Goal: Task Accomplishment & Management: Use online tool/utility

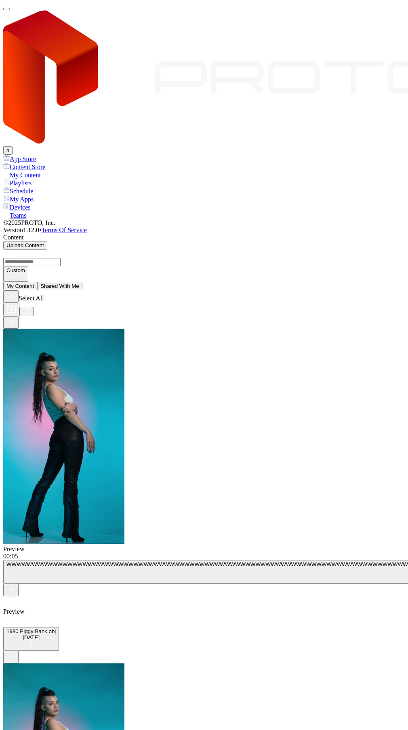
click at [30, 203] on div "Devices" at bounding box center [204, 207] width 402 height 8
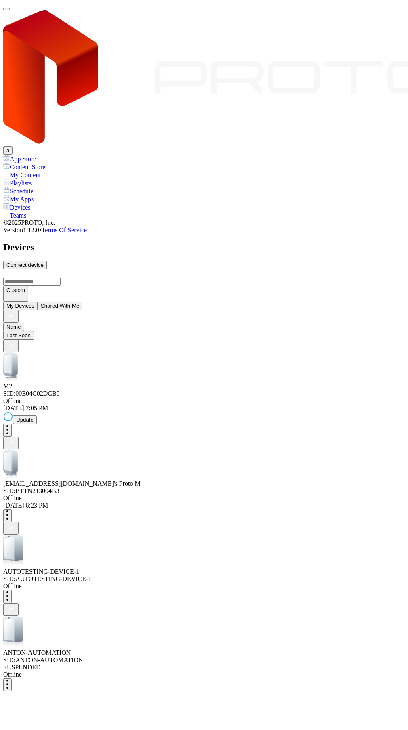
click at [44, 262] on div "Connect device" at bounding box center [24, 265] width 37 height 6
type input "*"
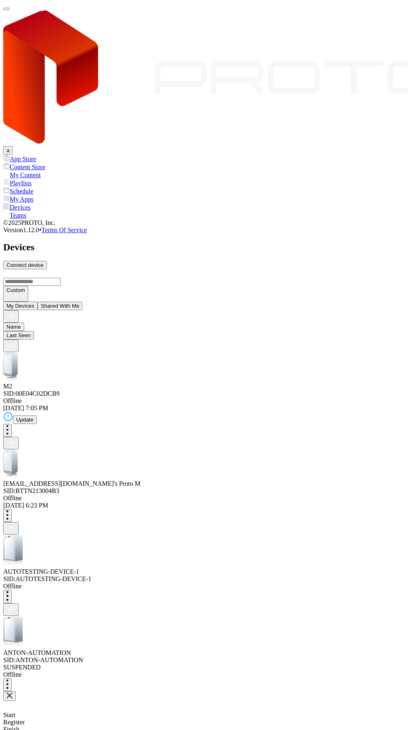
type input "*"
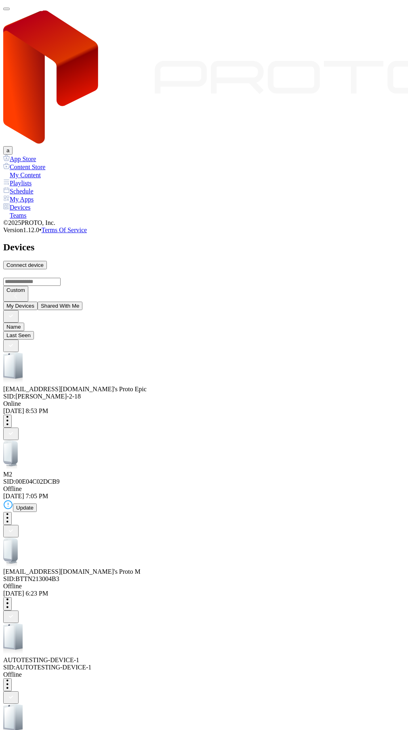
drag, startPoint x: 231, startPoint y: 381, endPoint x: 227, endPoint y: 381, distance: 4.8
click at [145, 352] on div "[EMAIL_ADDRESS][DOMAIN_NAME]'s Proto Epic SID: ANTON-QA-2-18" at bounding box center [204, 376] width 402 height 48
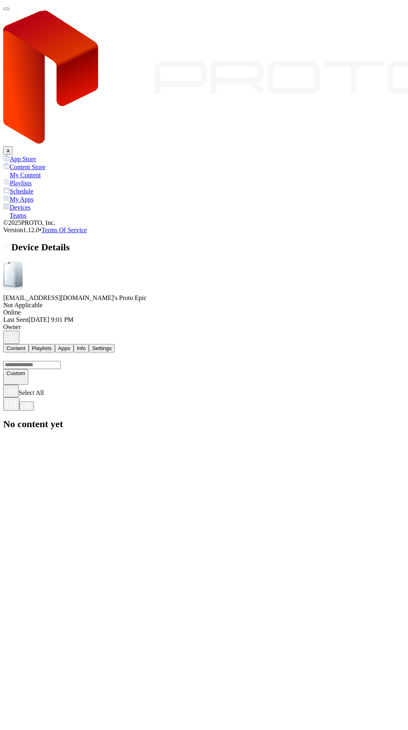
click at [11, 242] on icon at bounding box center [7, 246] width 8 height 8
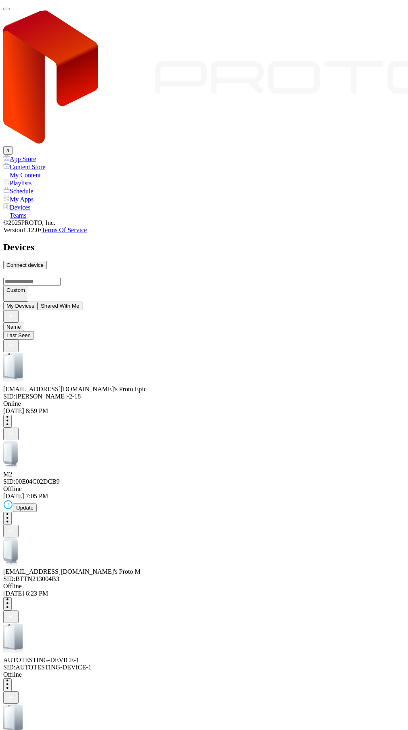
click at [283, 408] on div "[DATE] 8:59 PM" at bounding box center [204, 411] width 402 height 7
click at [229, 408] on div "[DATE] 8:59 PM" at bounding box center [204, 411] width 402 height 7
click at [83, 302] on button "Shared With Me" at bounding box center [60, 306] width 45 height 8
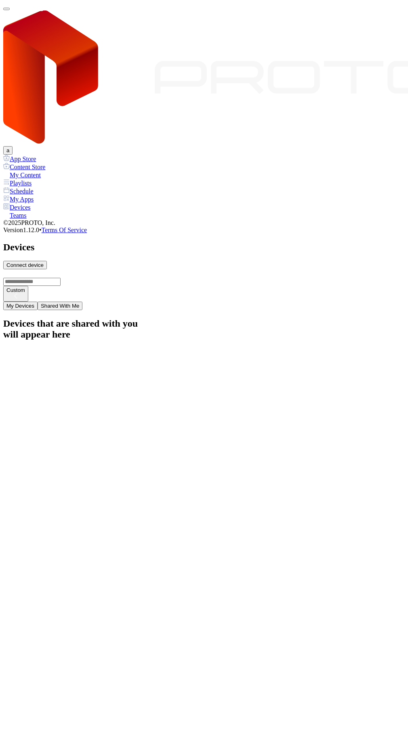
click at [32, 302] on button "My Devices" at bounding box center [20, 306] width 34 height 8
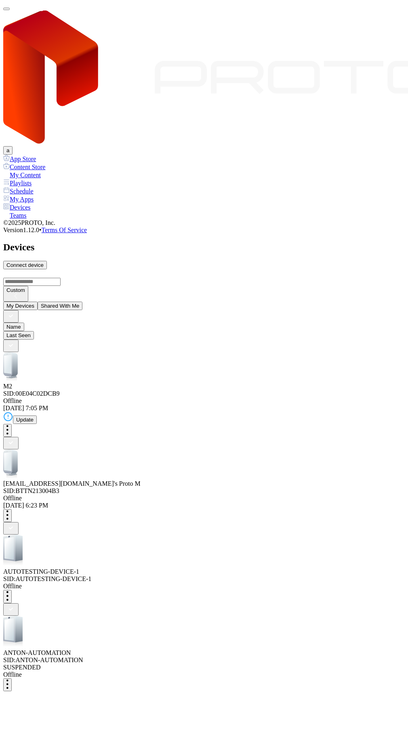
drag, startPoint x: 395, startPoint y: 31, endPoint x: 389, endPoint y: 39, distance: 9.9
click at [395, 32] on div "a" at bounding box center [204, 78] width 402 height 151
click at [44, 262] on div "Connect device" at bounding box center [24, 265] width 37 height 6
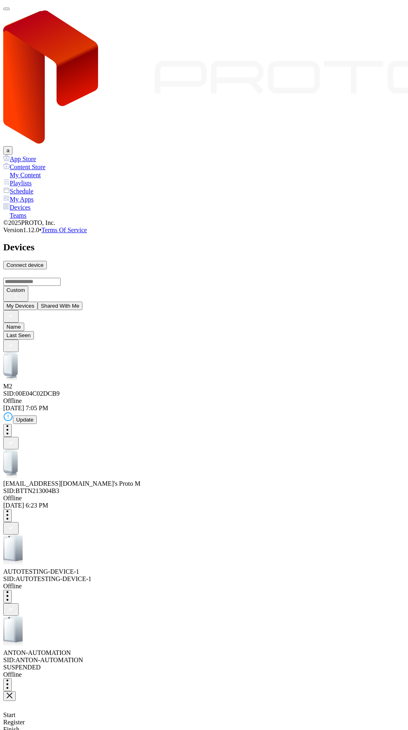
type input "*"
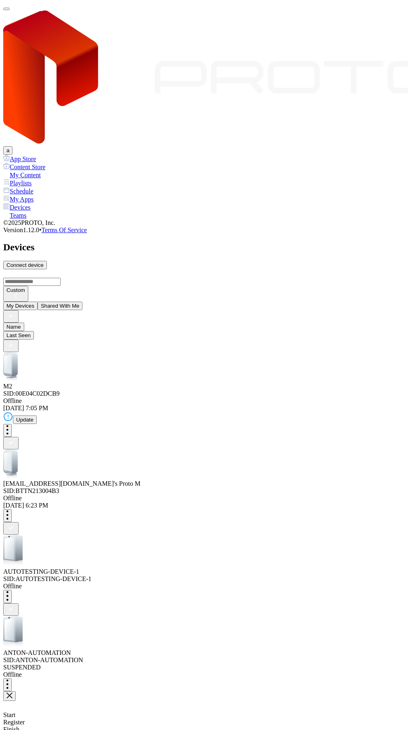
type input "*"
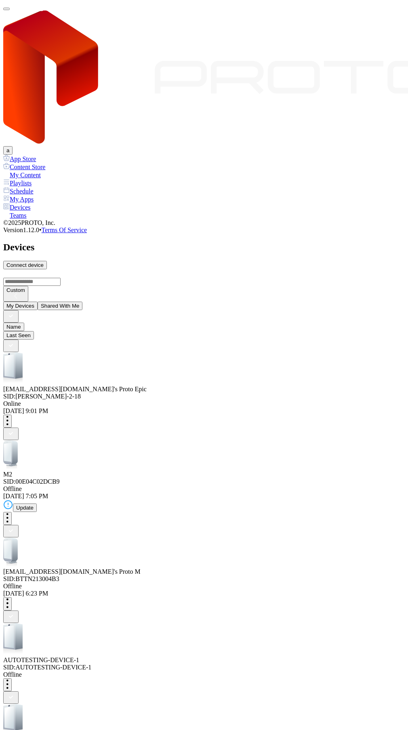
click at [83, 302] on button "Shared With Me" at bounding box center [60, 306] width 45 height 8
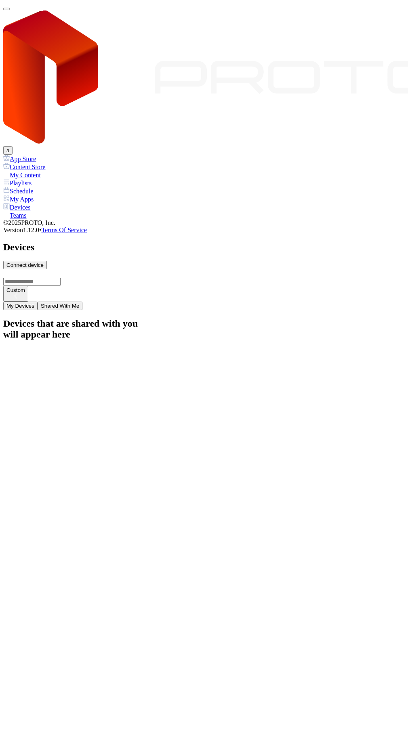
click at [38, 302] on button "My Devices" at bounding box center [20, 306] width 34 height 8
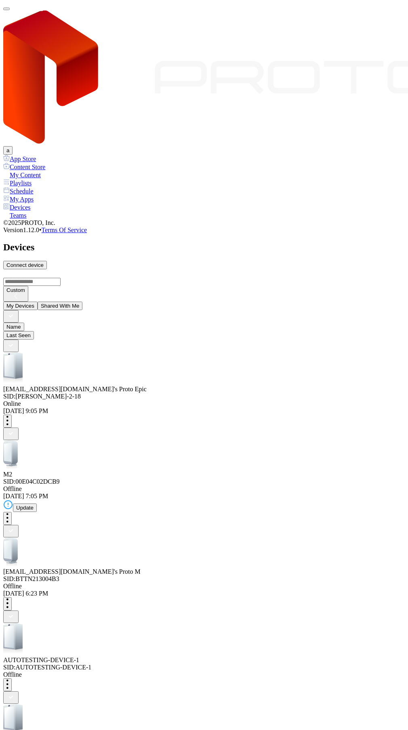
click at [69, 302] on button "Shared With Me" at bounding box center [60, 306] width 45 height 8
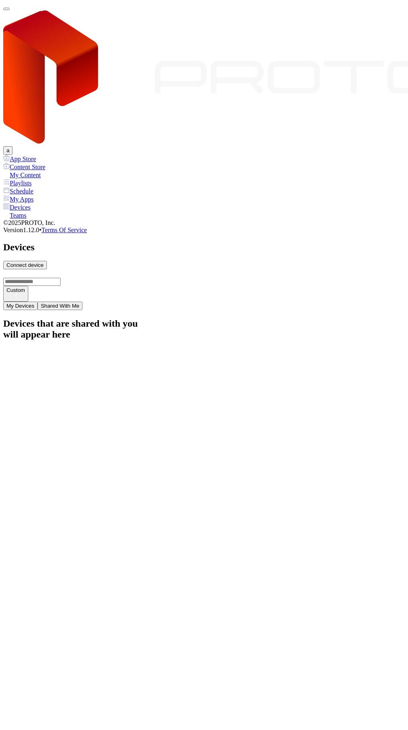
click at [38, 302] on button "My Devices" at bounding box center [20, 306] width 34 height 8
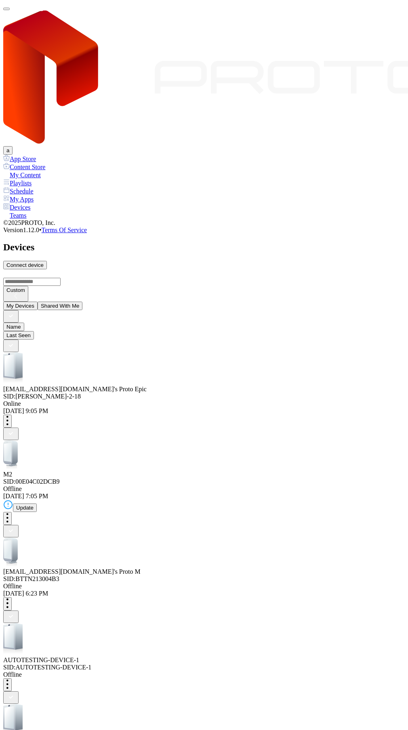
click at [130, 386] on div "[EMAIL_ADDRESS][DOMAIN_NAME]'s Proto Epic" at bounding box center [204, 389] width 402 height 7
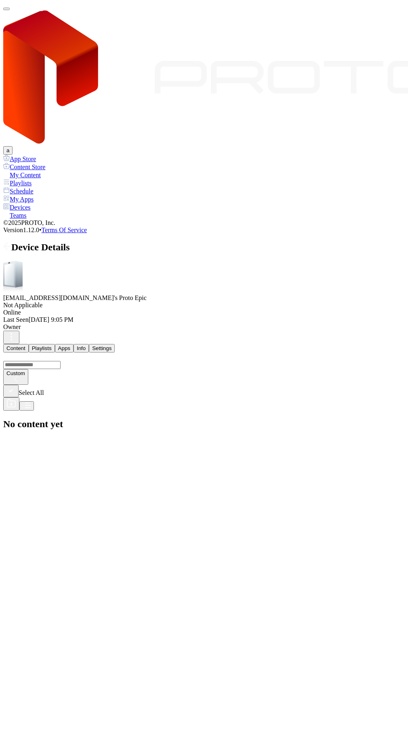
click at [11, 242] on icon at bounding box center [7, 246] width 8 height 8
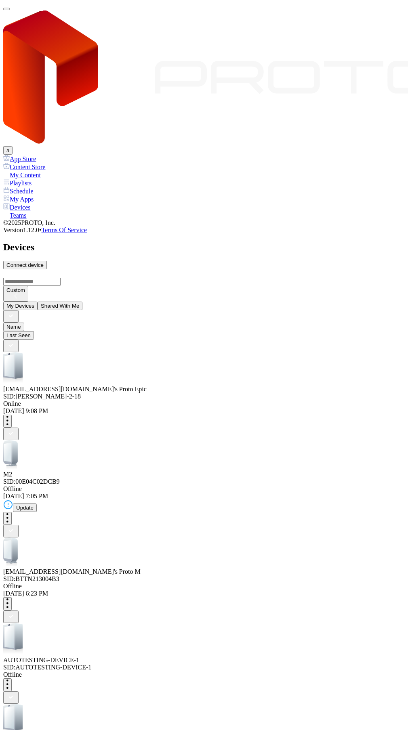
click at [44, 262] on div "Connect device" at bounding box center [24, 265] width 37 height 6
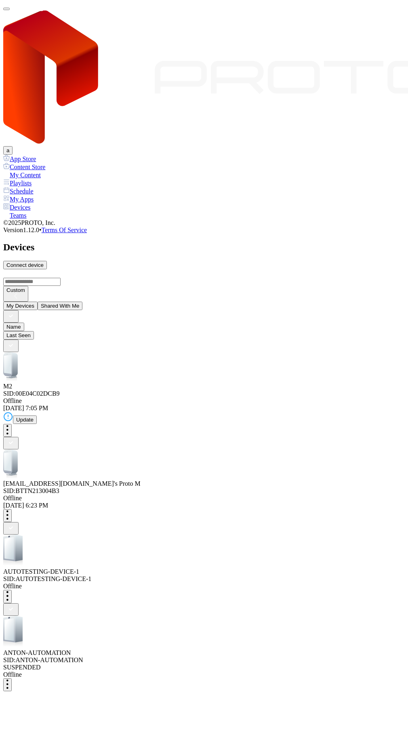
click at [44, 262] on div "Connect device" at bounding box center [24, 265] width 37 height 6
type input "*"
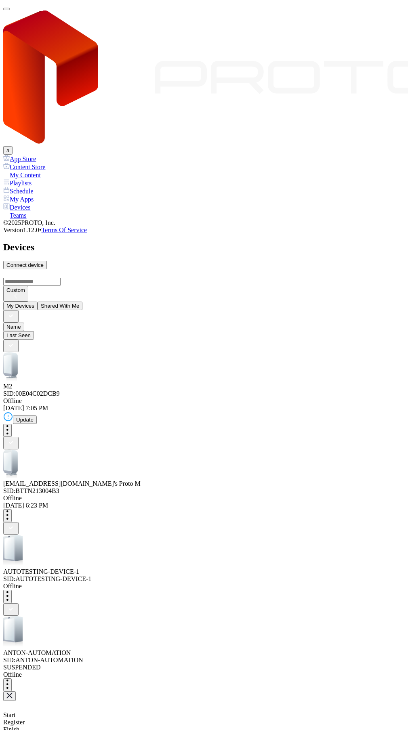
type input "*"
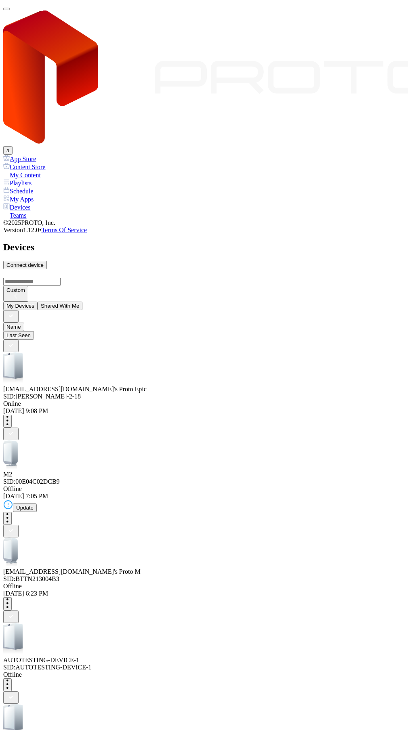
click at [73, 302] on button "Shared With Me" at bounding box center [60, 306] width 45 height 8
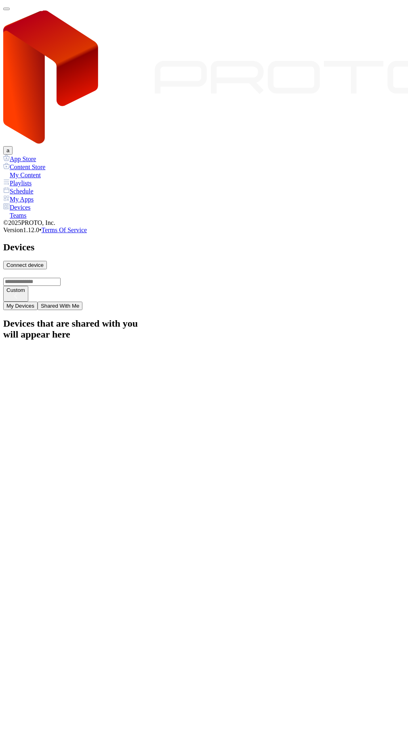
click at [38, 302] on button "My Devices" at bounding box center [20, 306] width 34 height 8
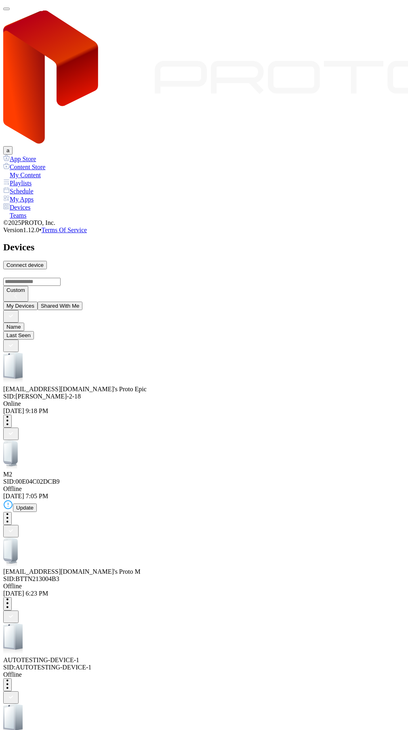
click at [12, 415] on button "button" at bounding box center [7, 421] width 8 height 13
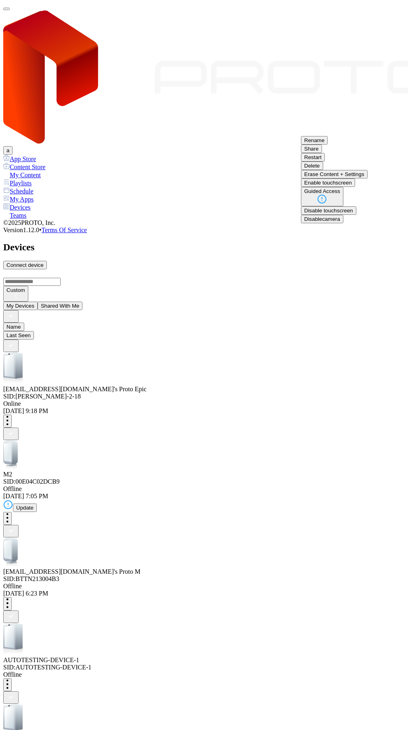
click at [323, 170] on button "Delete" at bounding box center [312, 166] width 22 height 8
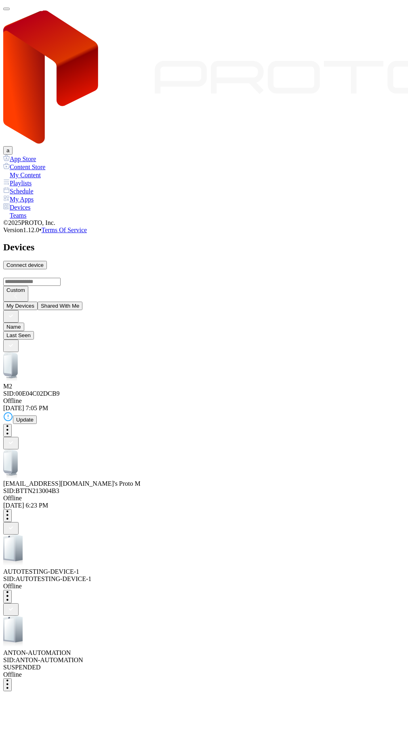
click at [44, 262] on div "Connect device" at bounding box center [24, 265] width 37 height 6
type input "*"
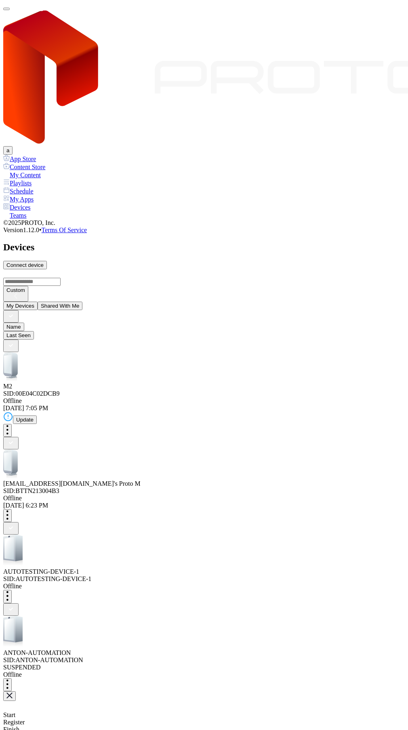
type input "*"
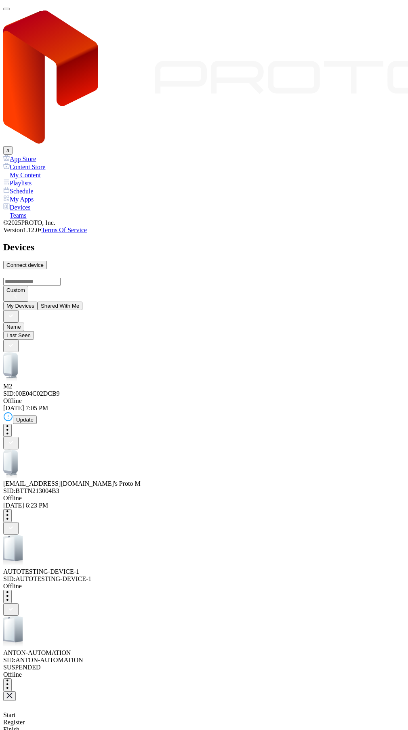
type input "*"
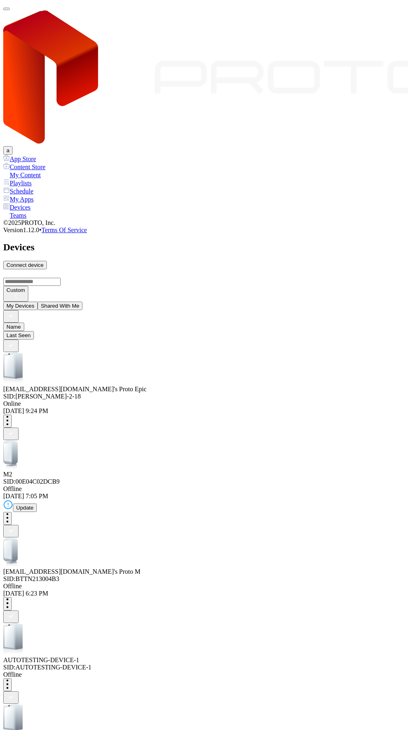
drag, startPoint x: 310, startPoint y: 326, endPoint x: 302, endPoint y: 391, distance: 65.5
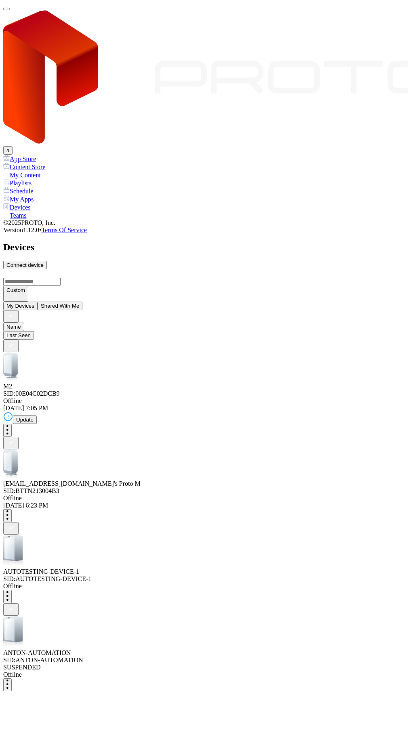
click at [44, 262] on div "Connect device" at bounding box center [24, 265] width 37 height 6
type input "*"
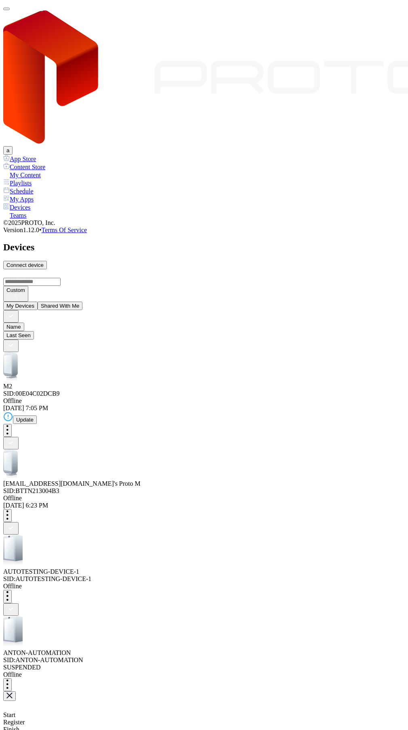
type input "*"
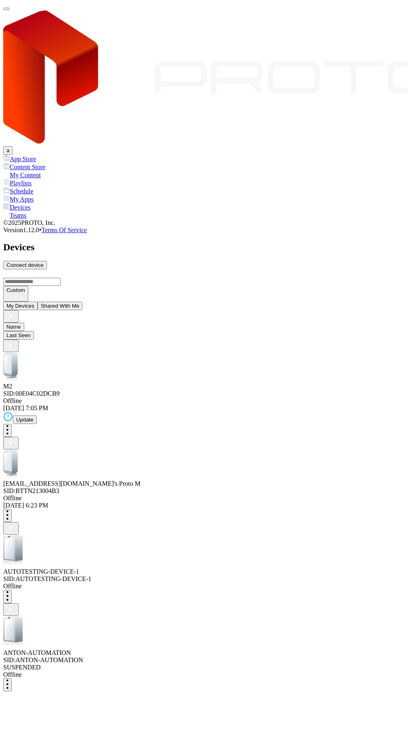
click at [76, 302] on button "Shared With Me" at bounding box center [60, 306] width 45 height 8
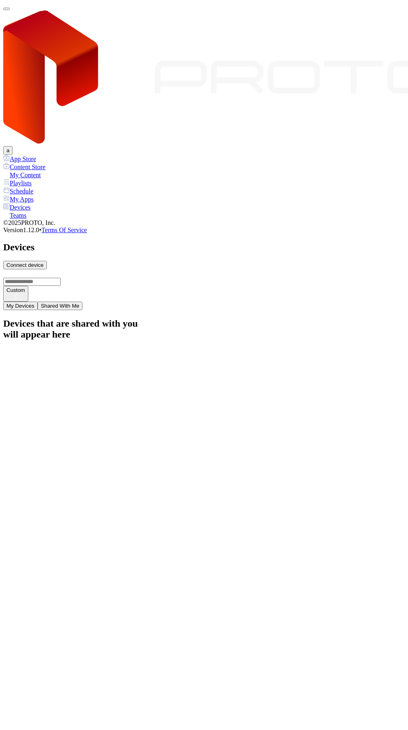
click at [25, 302] on button "My Devices" at bounding box center [20, 306] width 34 height 8
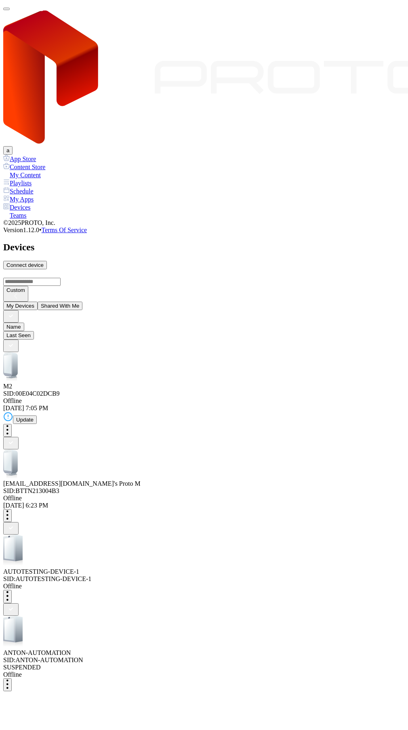
click at [44, 262] on div "Connect device" at bounding box center [24, 265] width 37 height 6
type input "*"
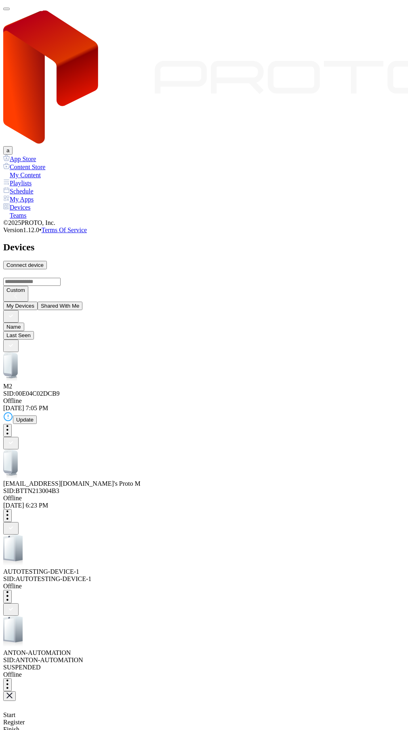
type input "*"
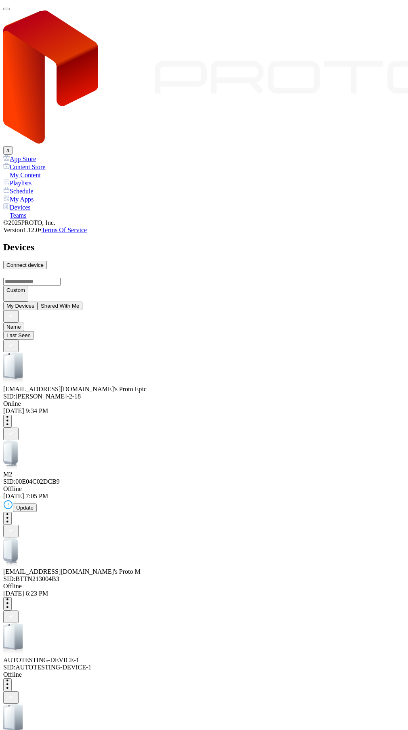
click at [44, 262] on div "Connect device" at bounding box center [24, 265] width 37 height 6
type input "*"
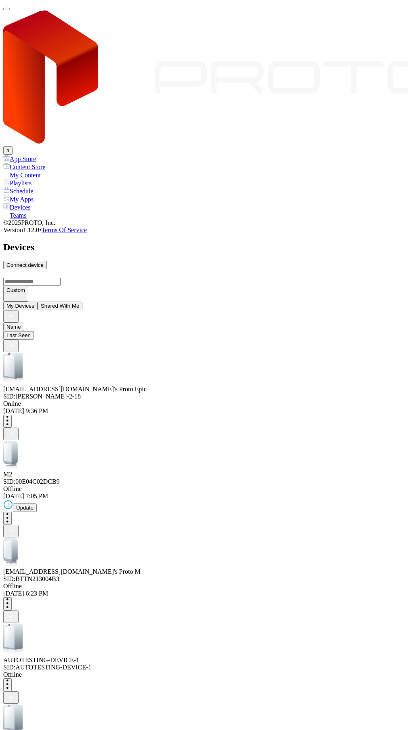
type input "*"
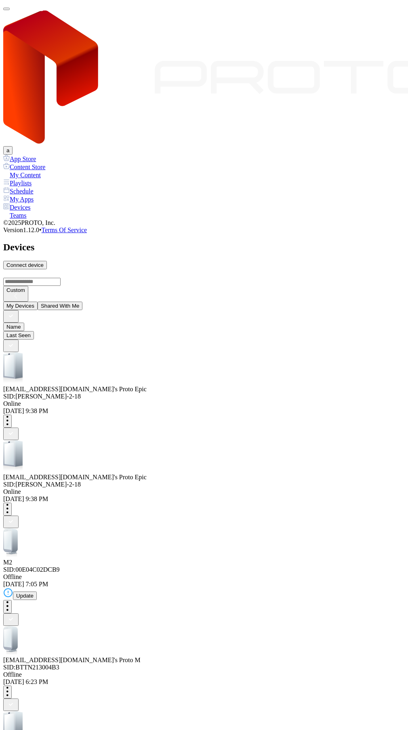
click at [76, 302] on button "Shared With Me" at bounding box center [60, 306] width 45 height 8
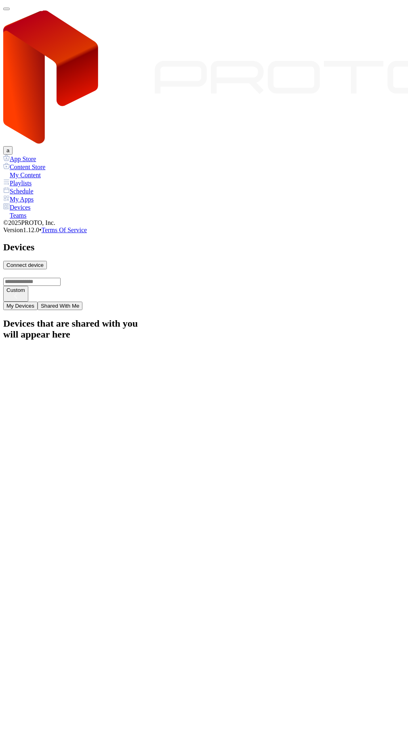
click at [38, 302] on button "My Devices" at bounding box center [20, 306] width 34 height 8
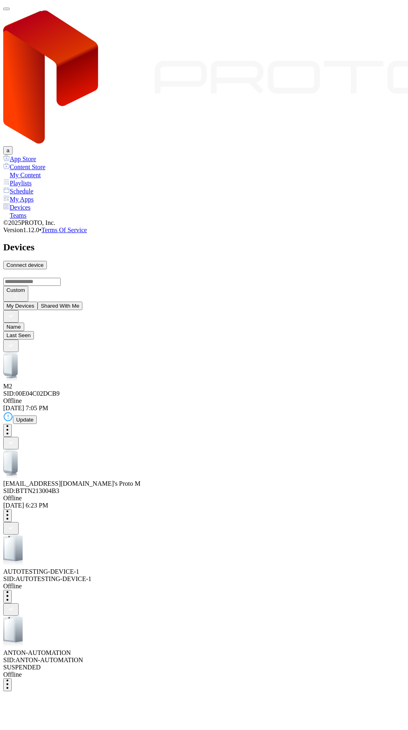
click at [44, 262] on div "Connect device" at bounding box center [24, 265] width 37 height 6
drag, startPoint x: 101, startPoint y: 362, endPoint x: 107, endPoint y: 373, distance: 12.8
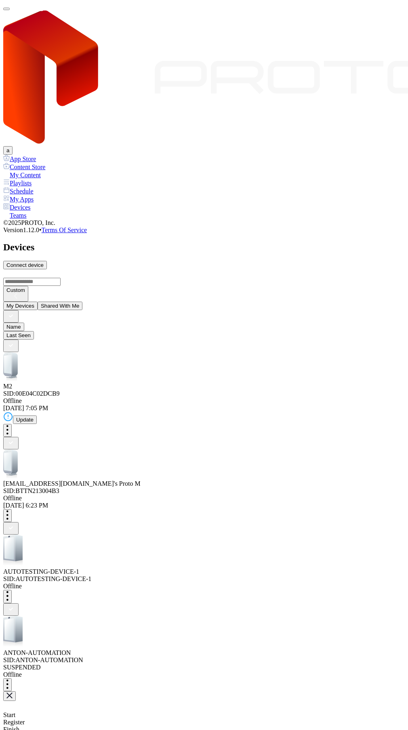
type input "*"
drag, startPoint x: 265, startPoint y: 394, endPoint x: 251, endPoint y: 408, distance: 18.9
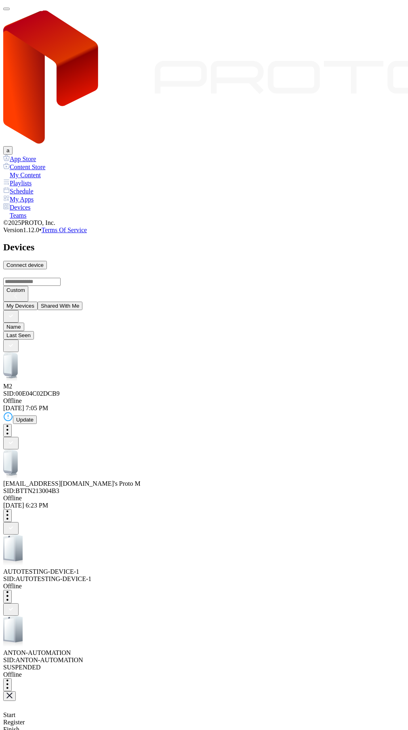
type input "*"
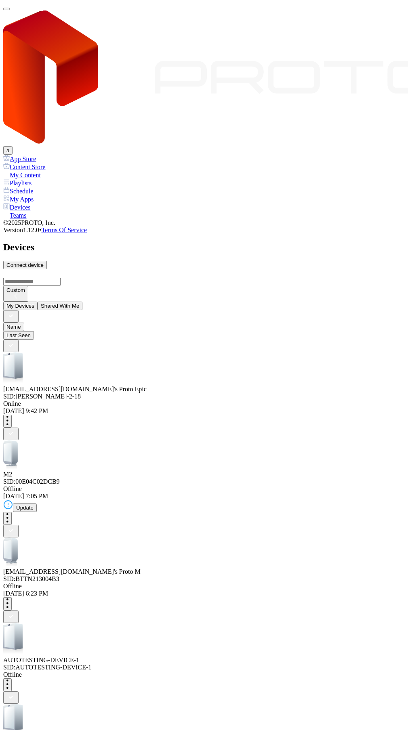
click at [44, 262] on div "Connect device" at bounding box center [24, 265] width 37 height 6
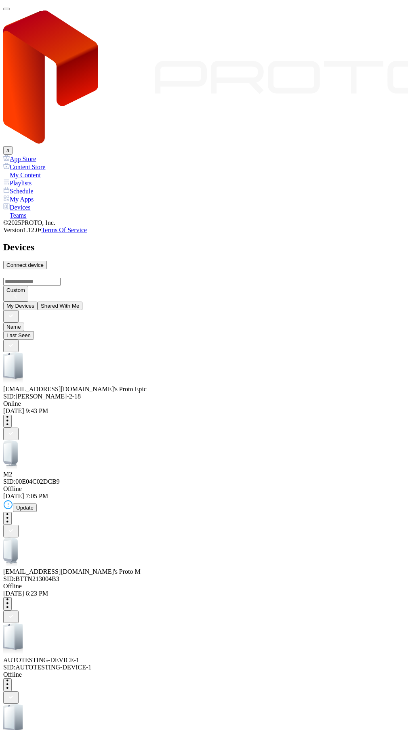
type input "*"
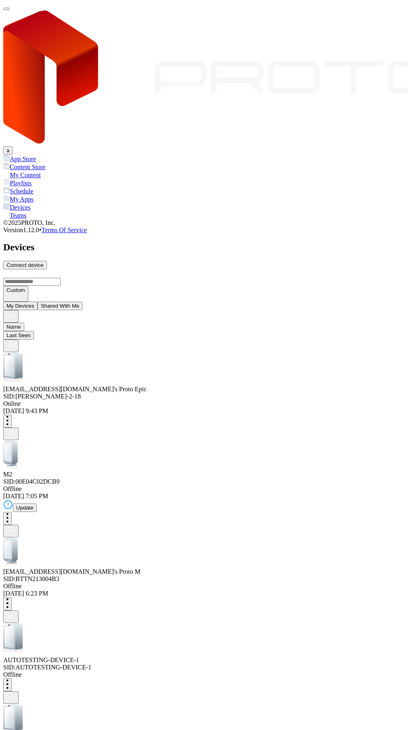
type input "*"
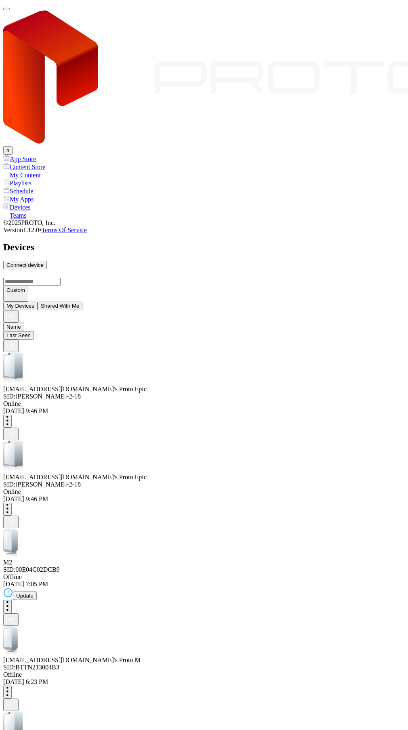
click at [44, 262] on div "Connect device" at bounding box center [24, 265] width 37 height 6
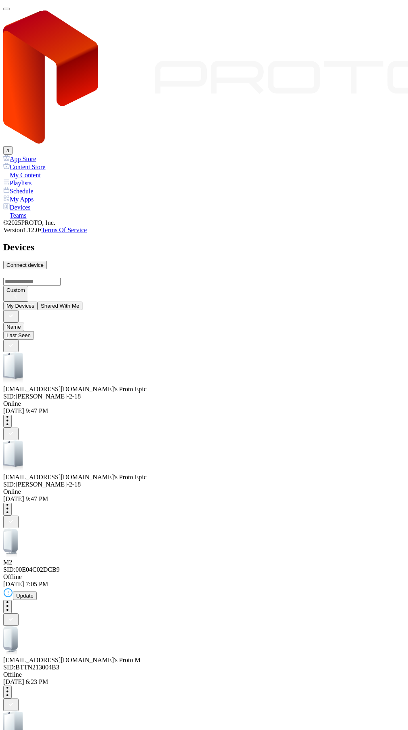
type input "*"
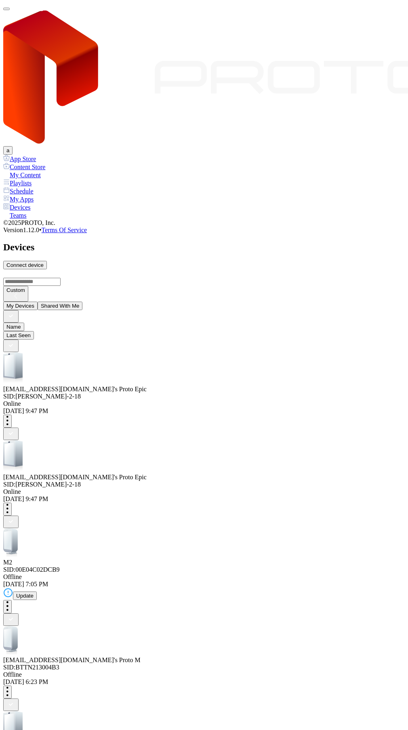
type input "*"
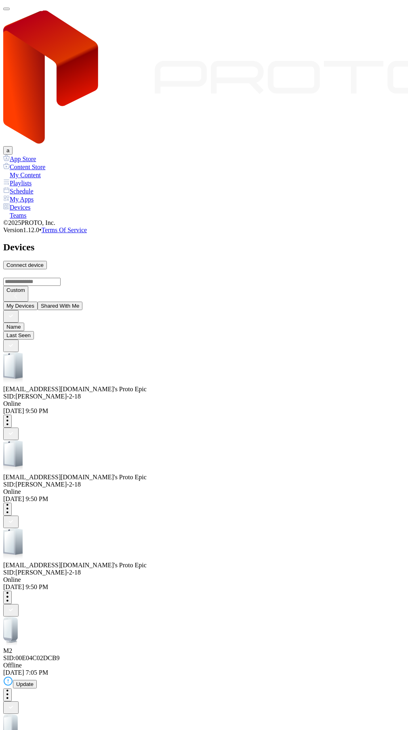
click at [44, 262] on div "Connect device" at bounding box center [24, 265] width 37 height 6
drag, startPoint x: 88, startPoint y: 388, endPoint x: 93, endPoint y: 388, distance: 4.5
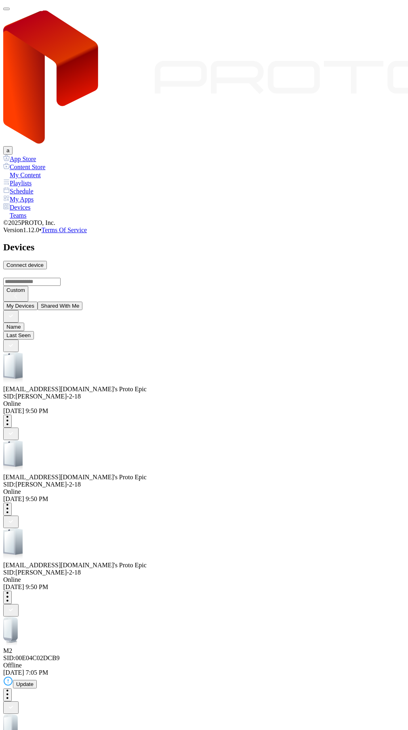
type input "*"
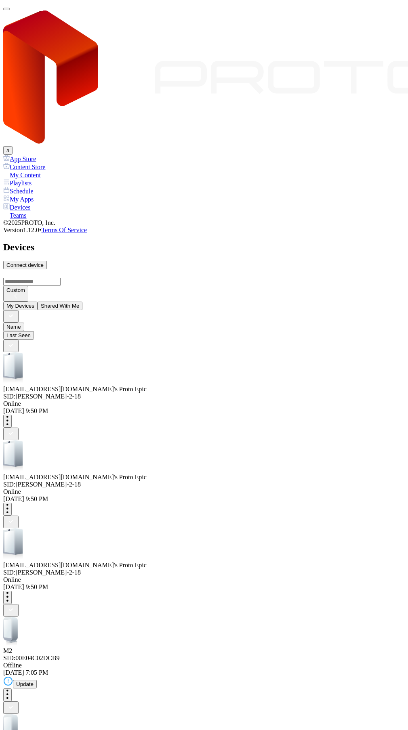
type input "*"
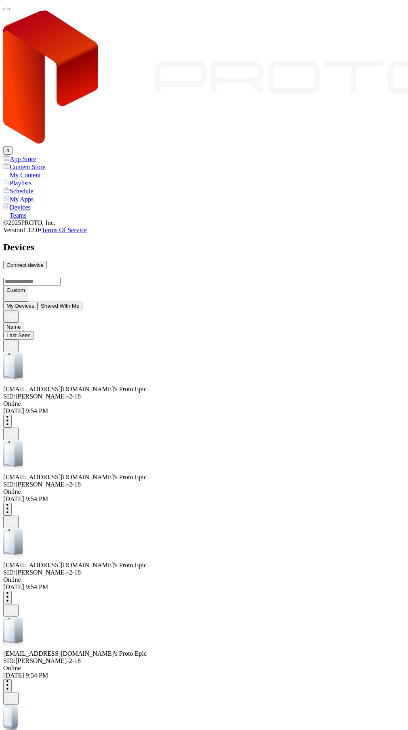
click at [44, 262] on div "Connect device" at bounding box center [24, 265] width 37 height 6
type input "*"
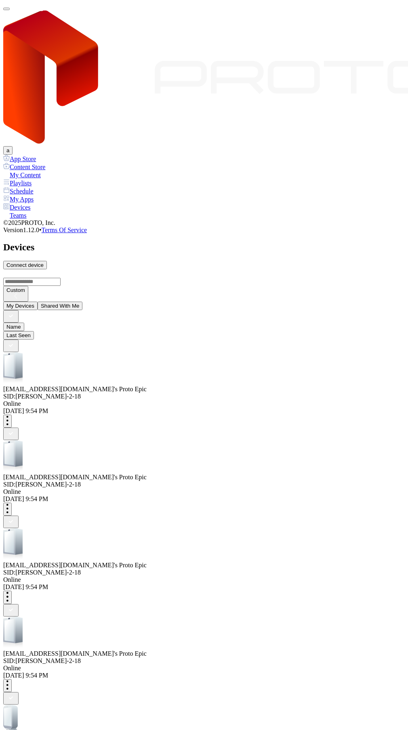
type input "*"
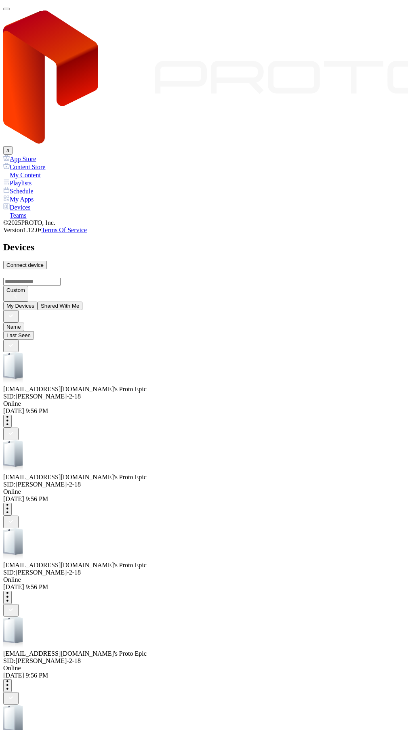
click at [44, 262] on div "Connect device" at bounding box center [24, 265] width 37 height 6
type input "*"
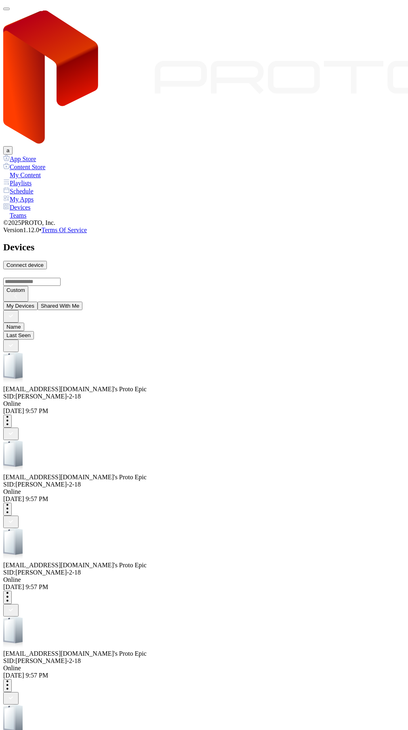
type input "*"
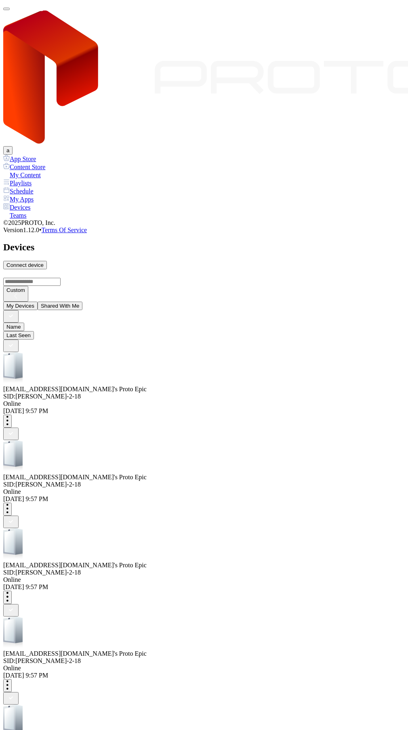
click at [44, 262] on div "Connect device" at bounding box center [24, 265] width 37 height 6
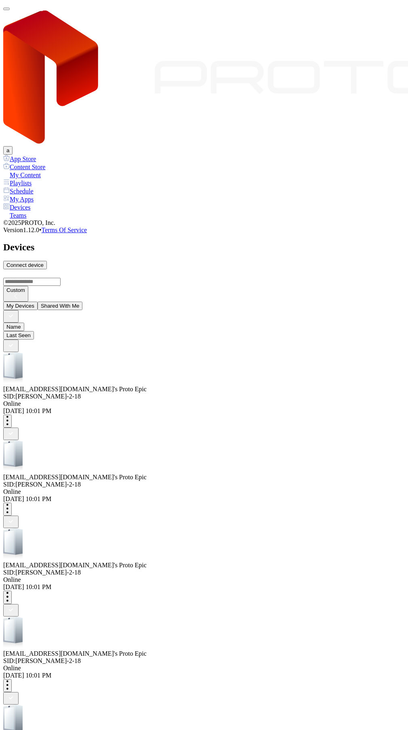
type input "*"
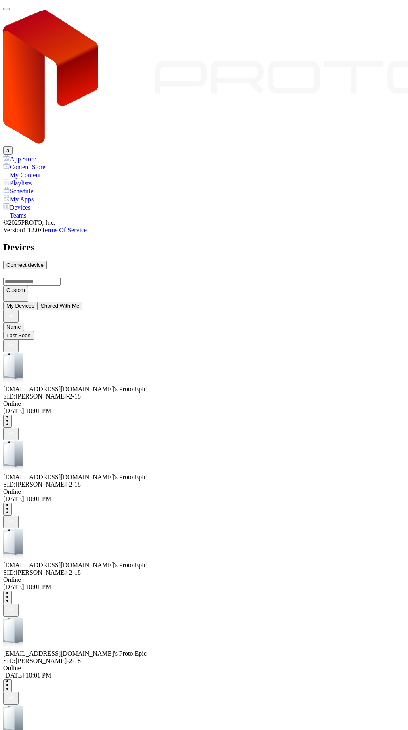
type input "*"
click at [68, 302] on button "Shared With Me" at bounding box center [60, 306] width 45 height 8
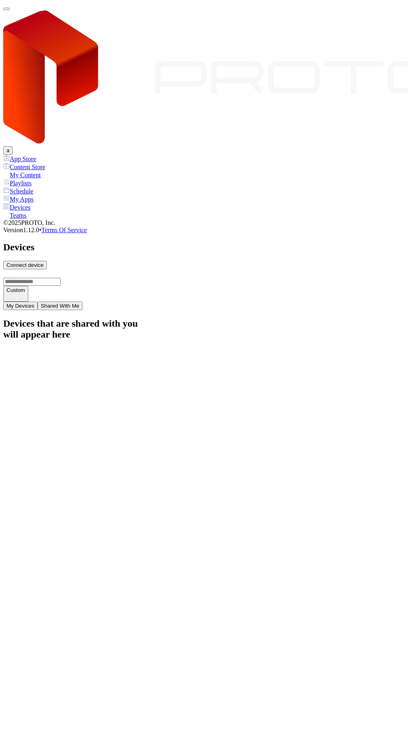
click at [38, 302] on button "My Devices" at bounding box center [20, 306] width 34 height 8
